Goal: Information Seeking & Learning: Learn about a topic

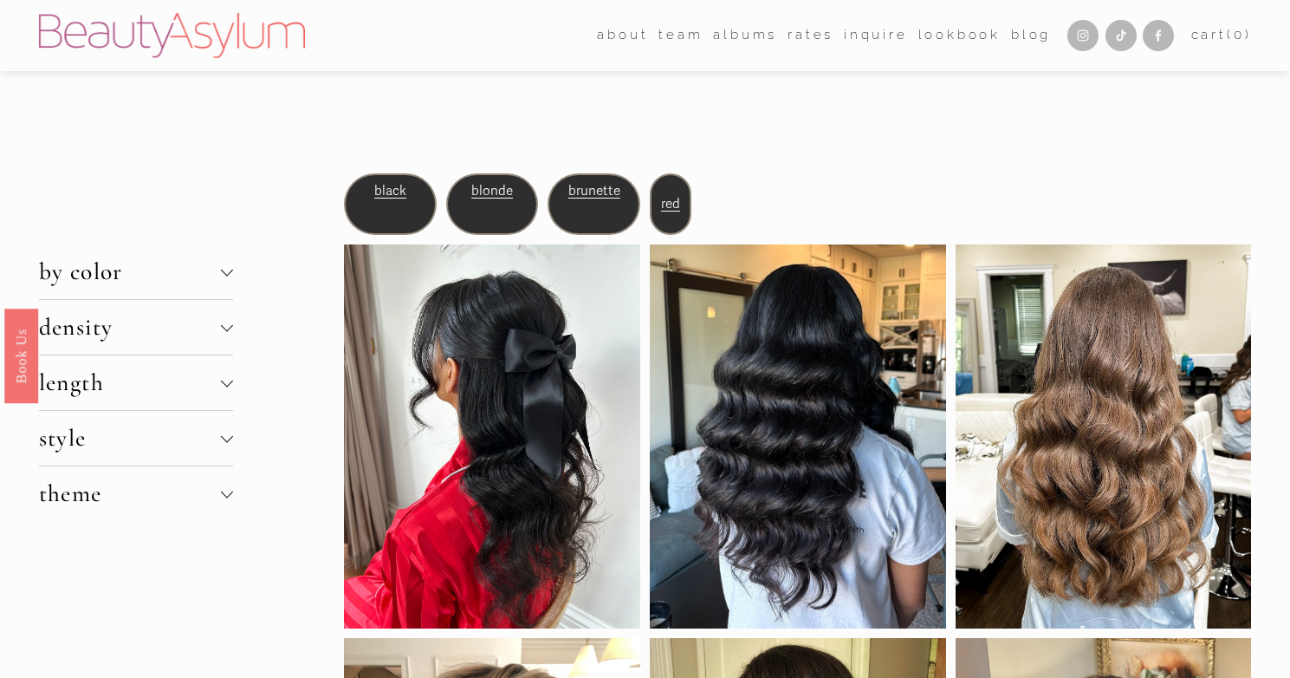
click at [210, 334] on span "density" at bounding box center [130, 327] width 182 height 29
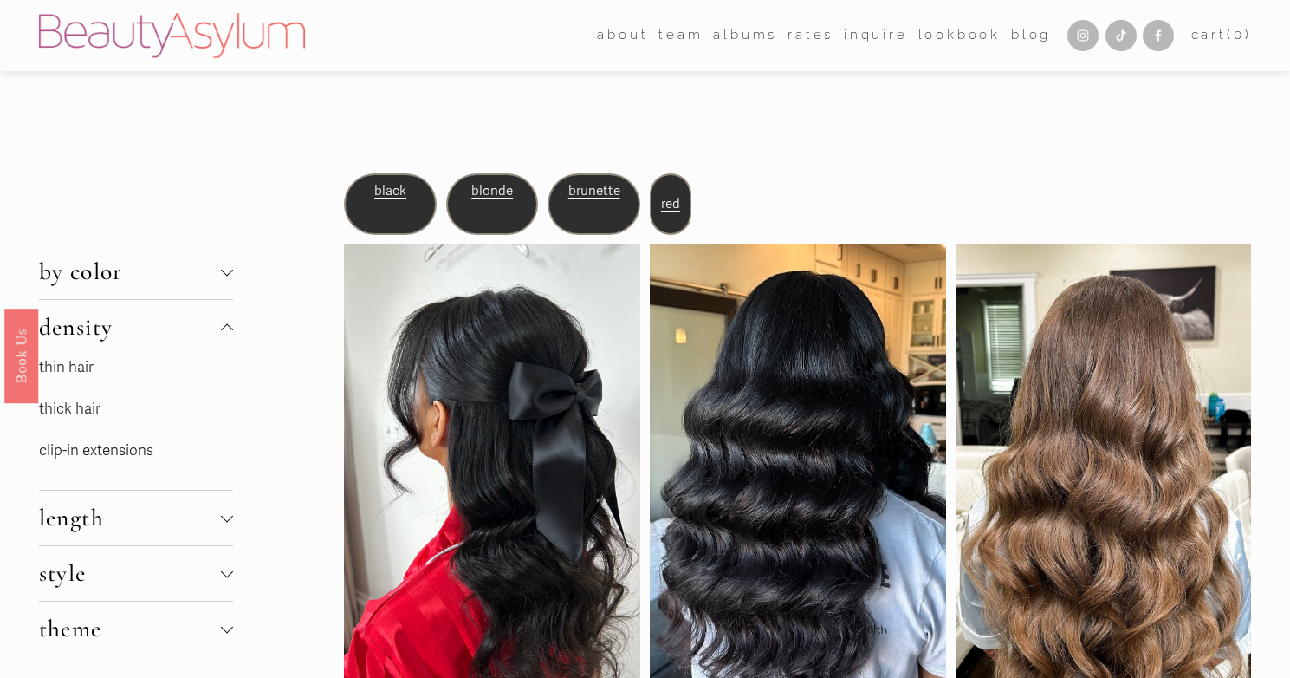
click at [70, 369] on link "thin hair" at bounding box center [66, 367] width 55 height 18
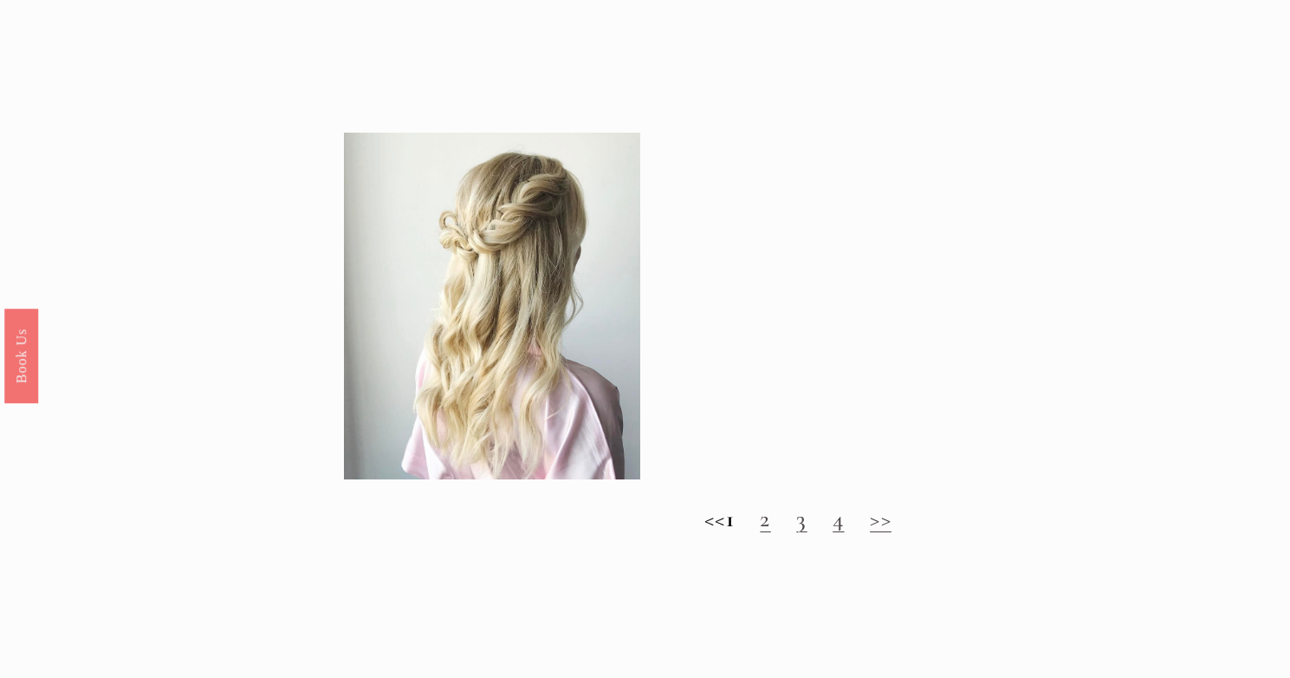
scroll to position [1585, 0]
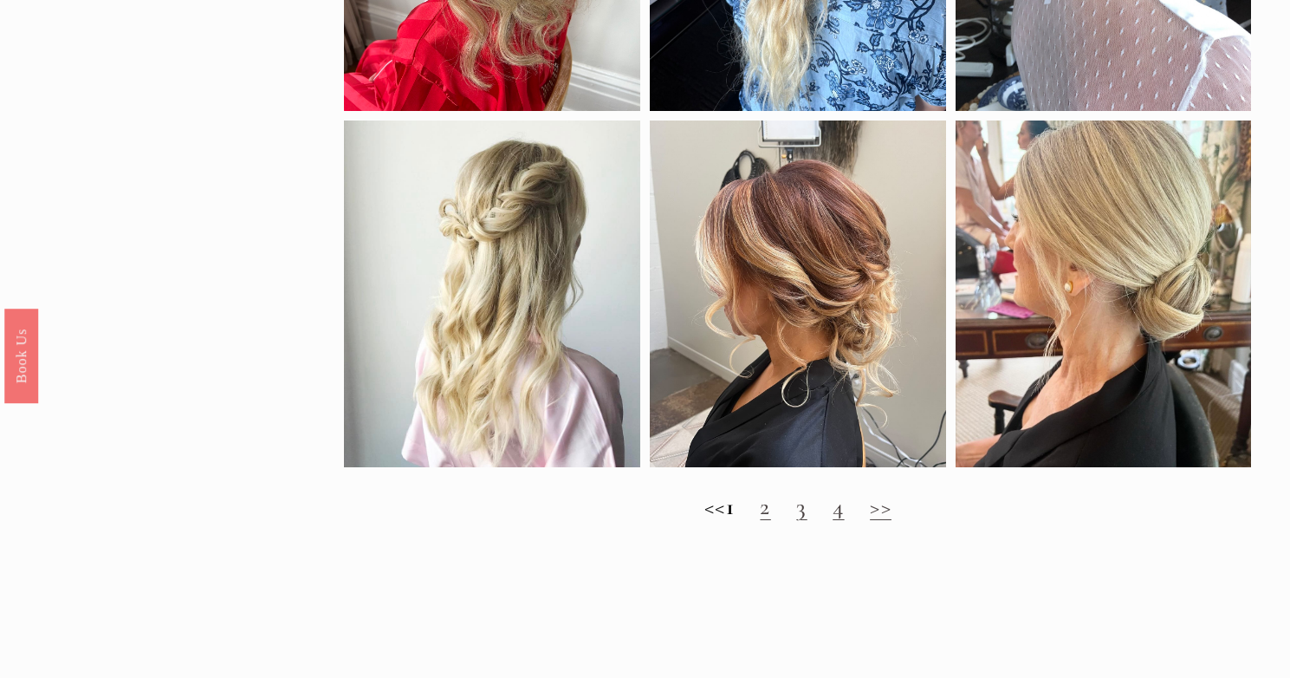
click at [770, 521] on link "2" at bounding box center [765, 506] width 10 height 29
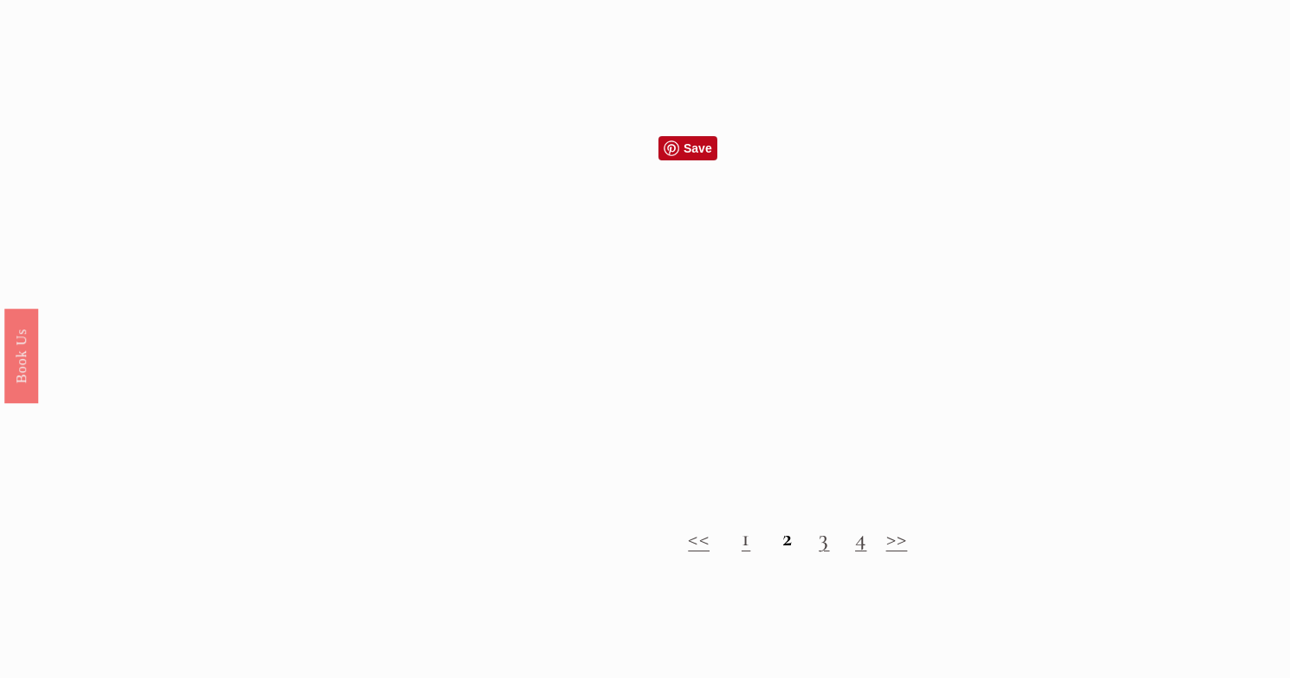
scroll to position [1537, 0]
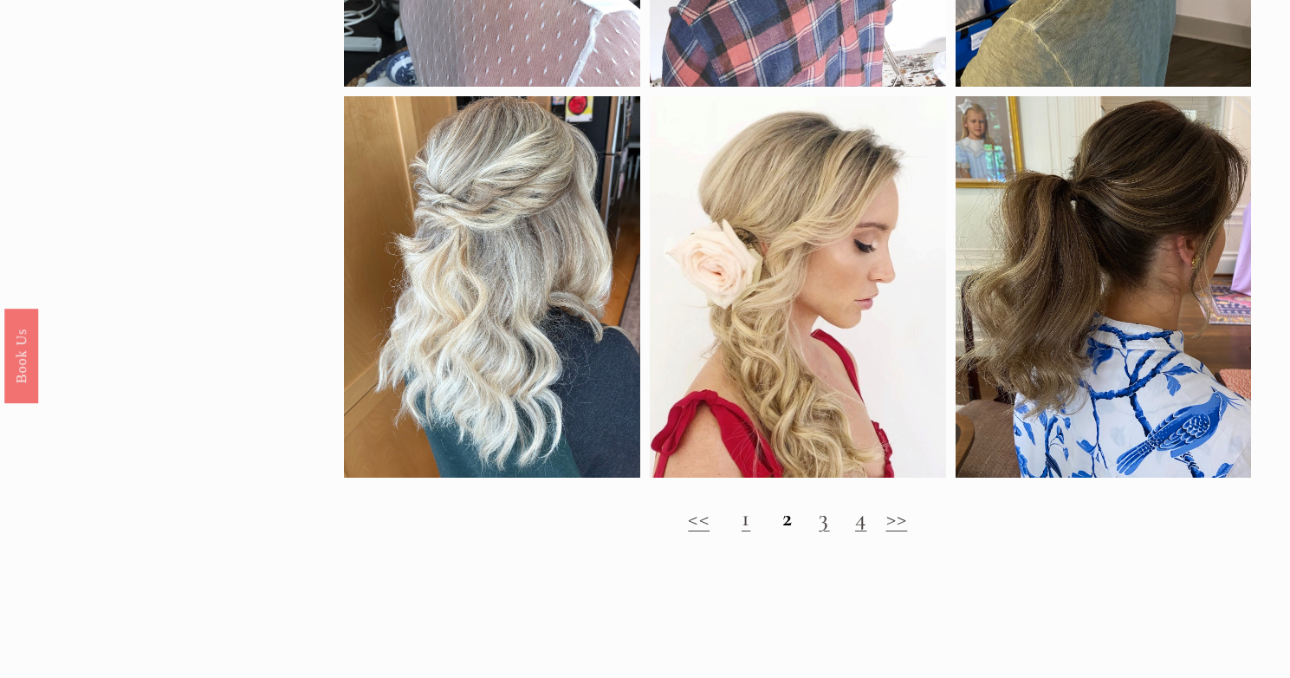
click at [823, 532] on link "3" at bounding box center [824, 517] width 10 height 29
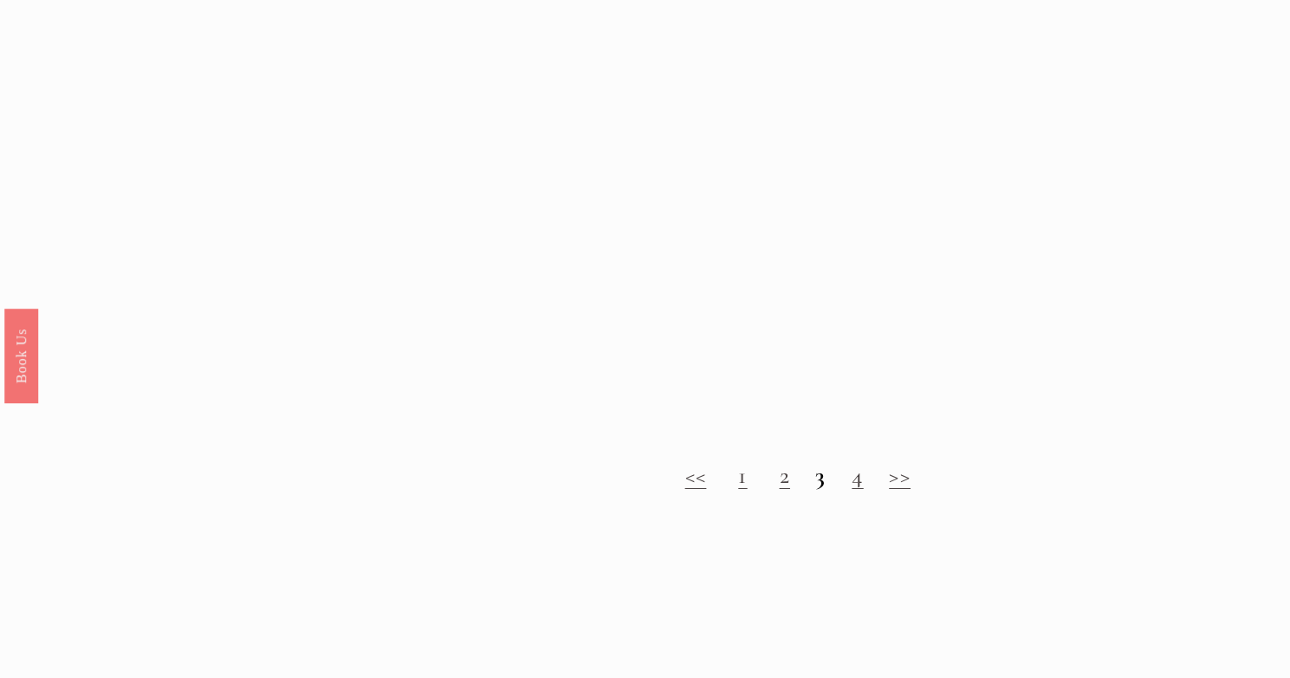
scroll to position [1585, 0]
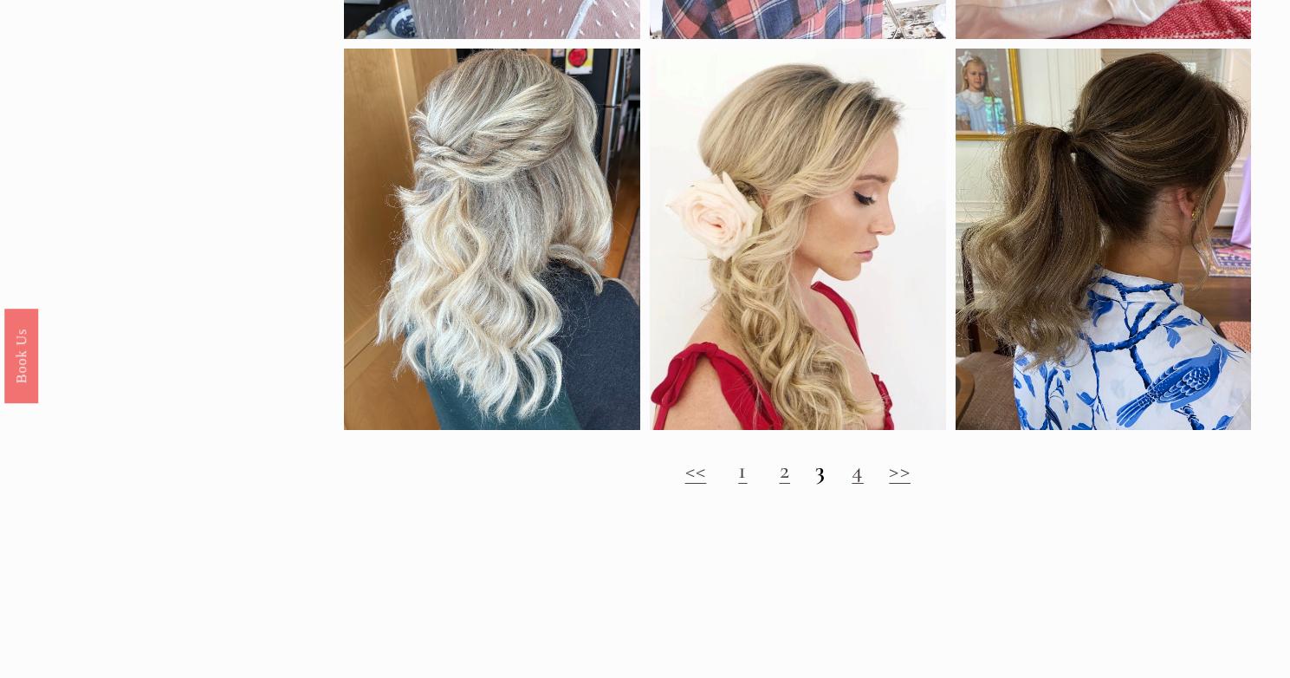
click at [862, 484] on link "4" at bounding box center [857, 470] width 11 height 29
